Goal: Check status: Check status

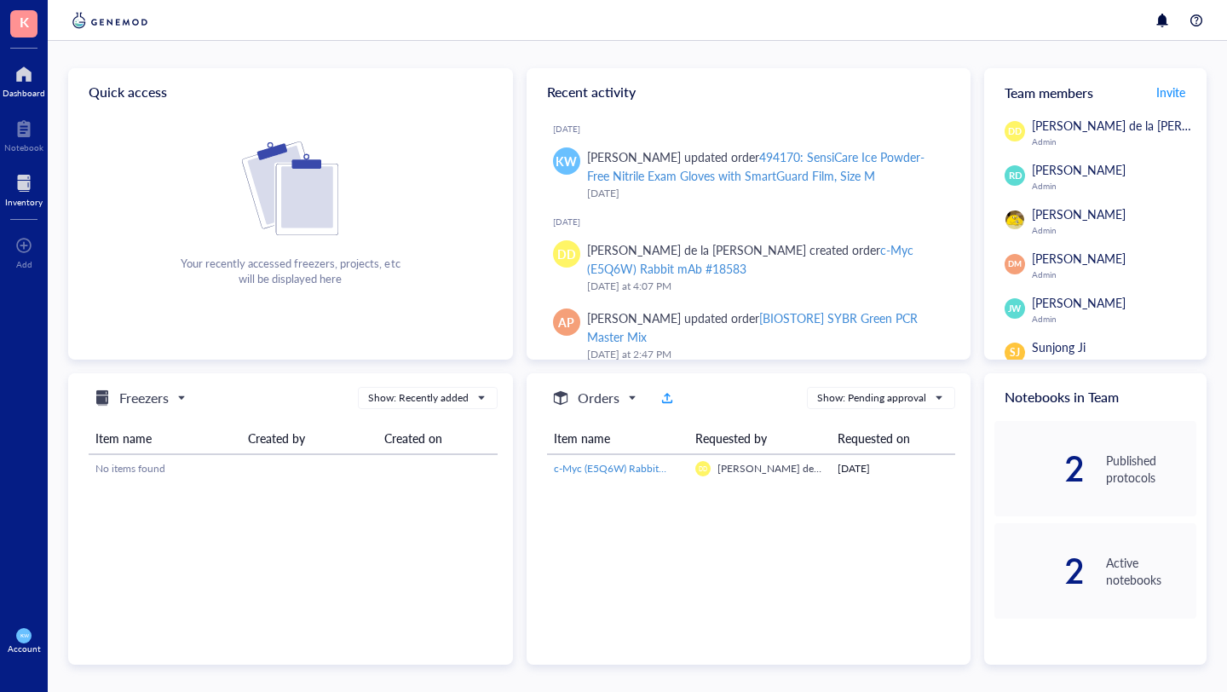
click at [21, 187] on div at bounding box center [23, 183] width 37 height 27
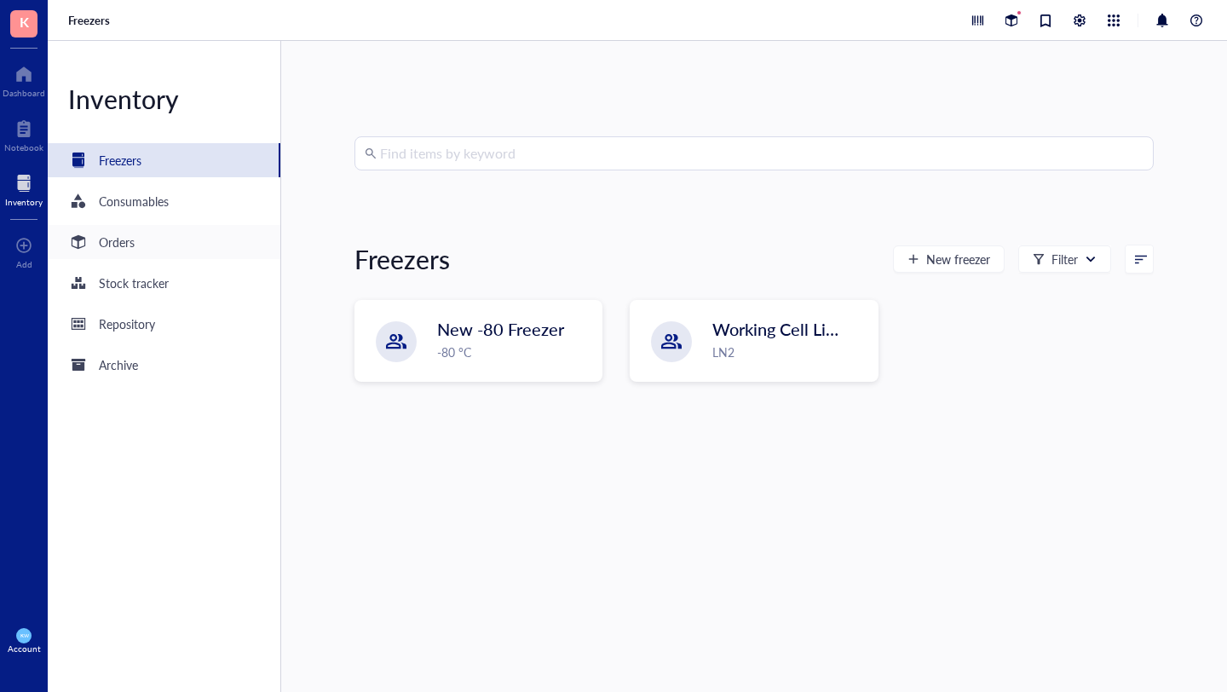
click at [112, 244] on div "Orders" at bounding box center [117, 242] width 36 height 19
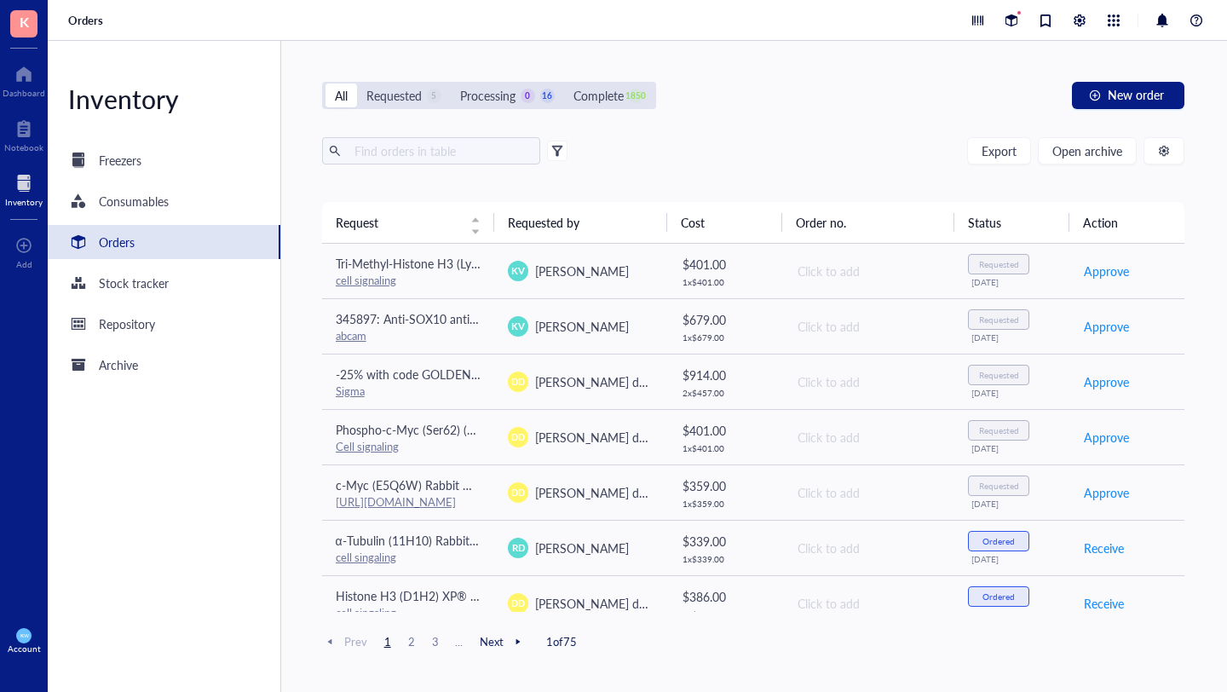
click at [505, 107] on div "All Requested 5 Processing 0 16 Complete 1850" at bounding box center [489, 95] width 334 height 27
click at [504, 101] on div "Processing" at bounding box center [487, 95] width 55 height 19
click at [451, 83] on input "Processing 0 16" at bounding box center [451, 83] width 0 height 0
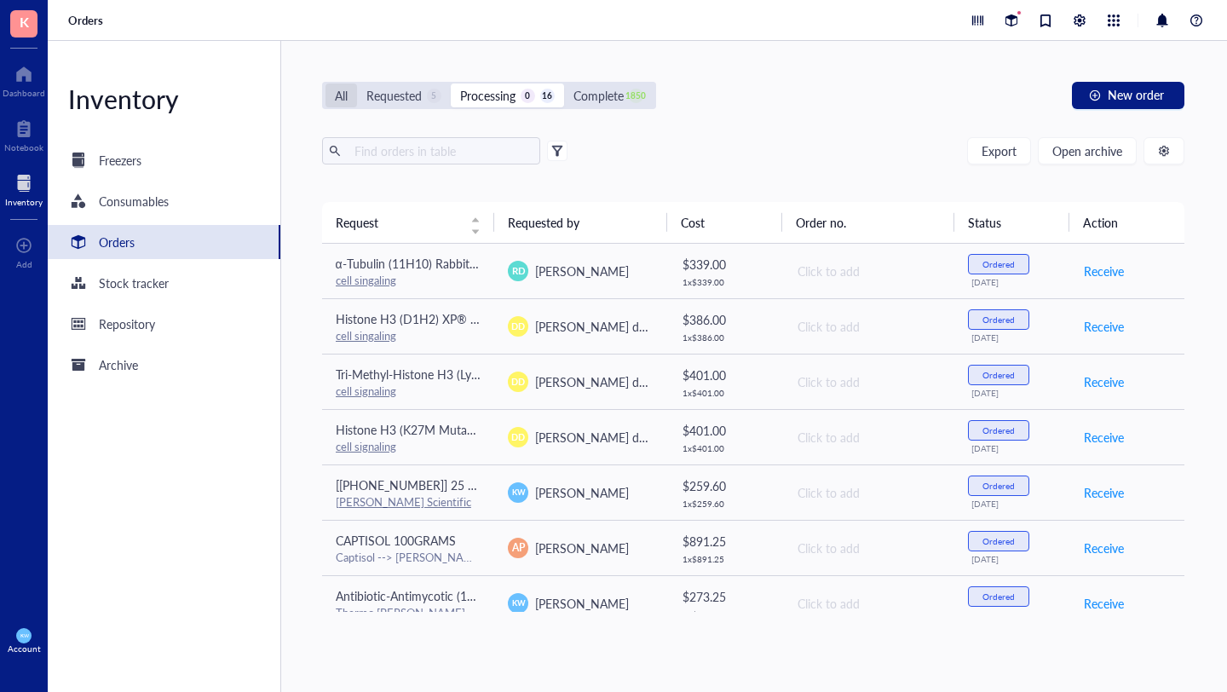
click at [339, 95] on div "All" at bounding box center [341, 95] width 13 height 19
click at [325, 83] on input "All" at bounding box center [325, 83] width 0 height 0
